Goal: Information Seeking & Learning: Find specific fact

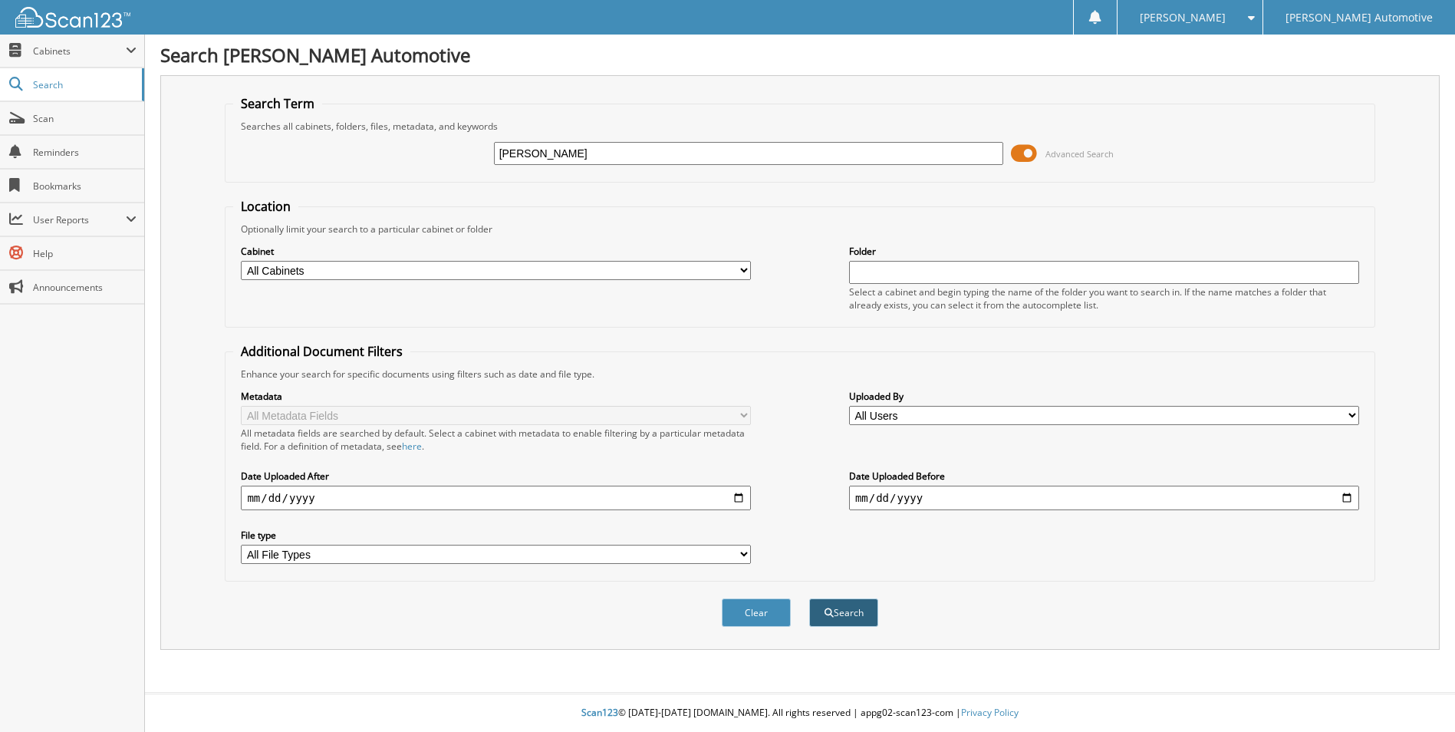
type input "[PERSON_NAME]"
click at [838, 627] on button "Search" at bounding box center [843, 612] width 69 height 28
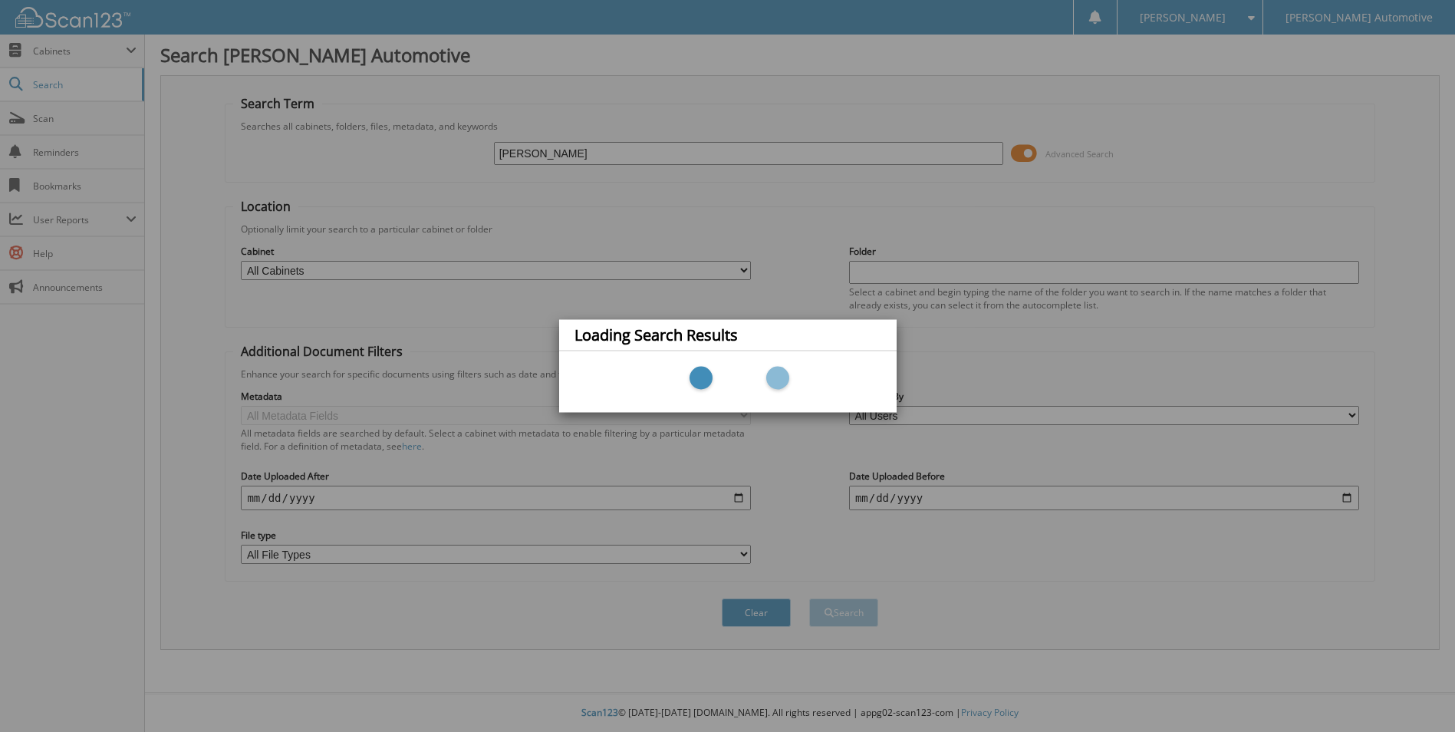
scroll to position [17, 0]
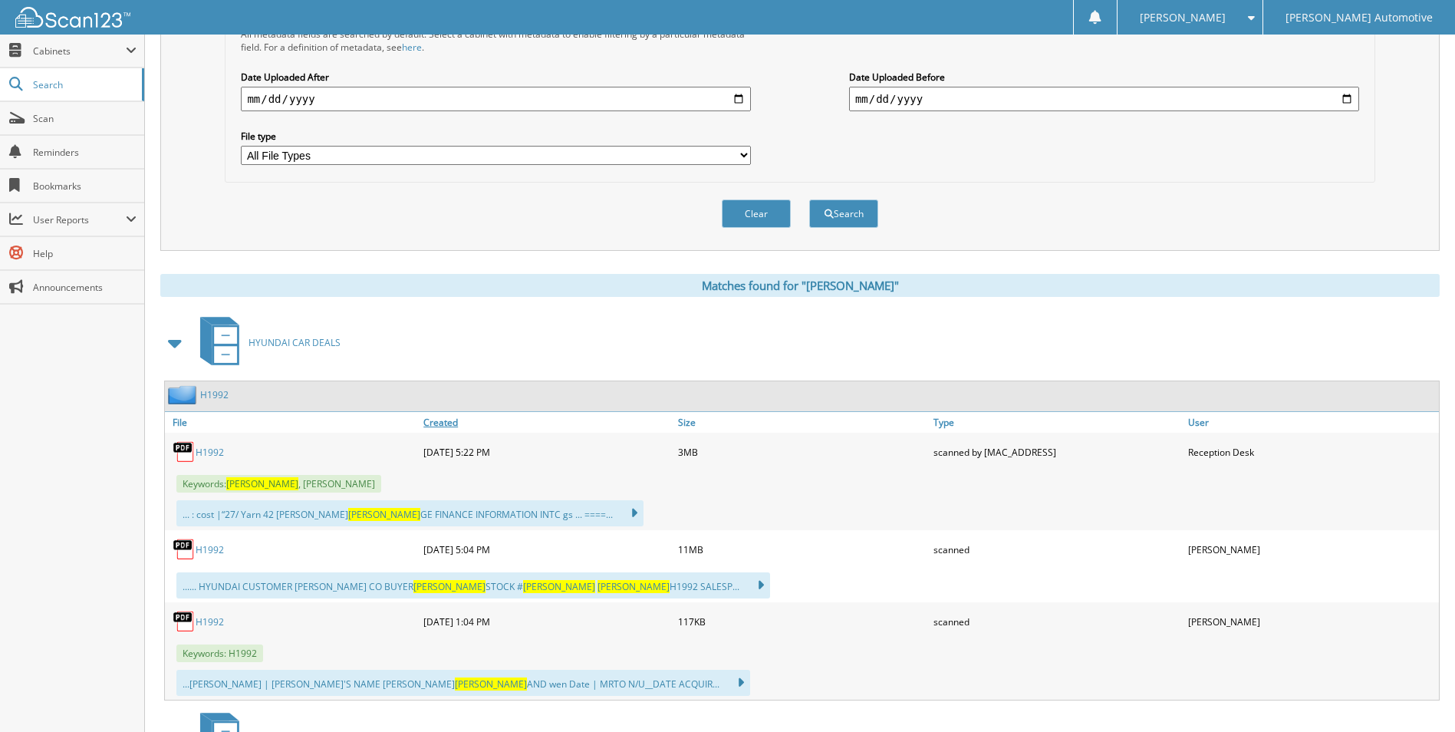
scroll to position [537, 0]
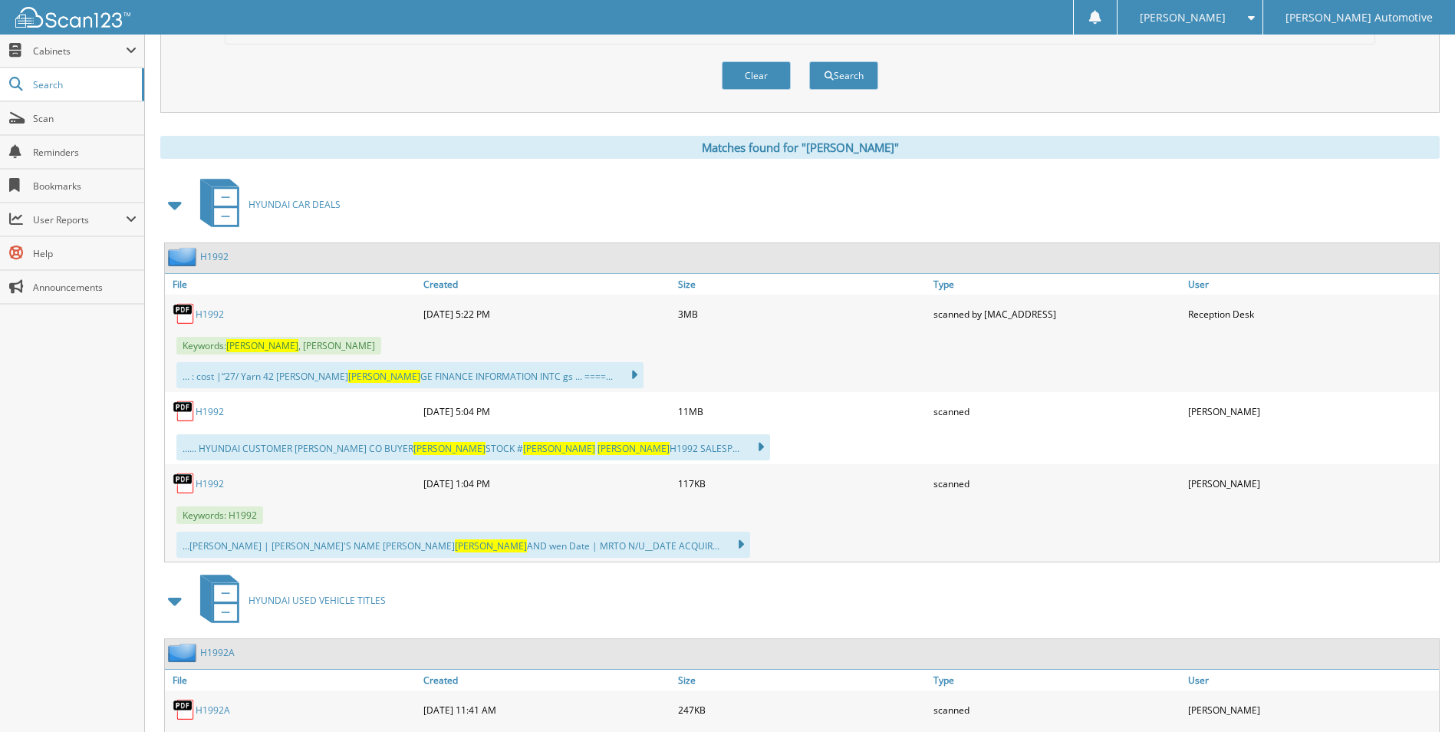
click at [222, 418] on link "H1992" at bounding box center [210, 411] width 28 height 13
